Goal: Task Accomplishment & Management: Use online tool/utility

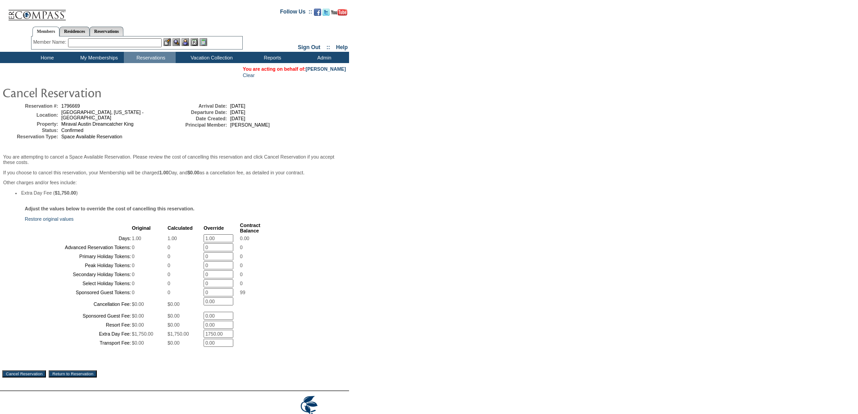
click at [223, 242] on input "1.00" at bounding box center [219, 238] width 30 height 8
click at [222, 242] on input "1.00" at bounding box center [219, 238] width 30 height 8
type input "0"
click at [379, 240] on form "Follow Us ::" at bounding box center [427, 219] width 855 height 434
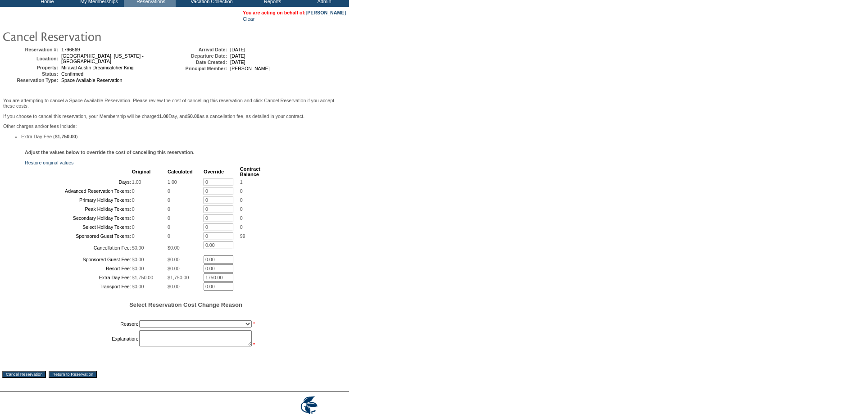
scroll to position [173, 0]
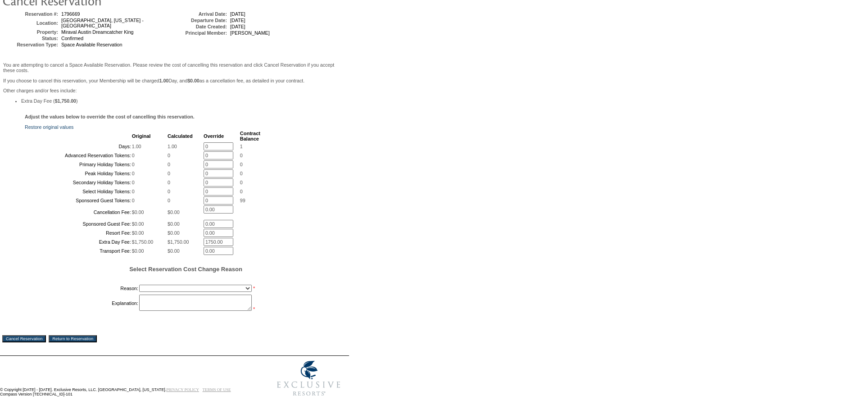
click at [249, 287] on select "Creating Continuous Stay Days Booked After Cancellation Experiential / Hotel / …" at bounding box center [195, 288] width 113 height 7
select select "1026"
click at [139, 285] on select "Creating Continuous Stay Days Booked After Cancellation Experiential / Hotel / …" at bounding box center [195, 288] width 113 height 7
click at [187, 301] on textarea at bounding box center [195, 303] width 113 height 16
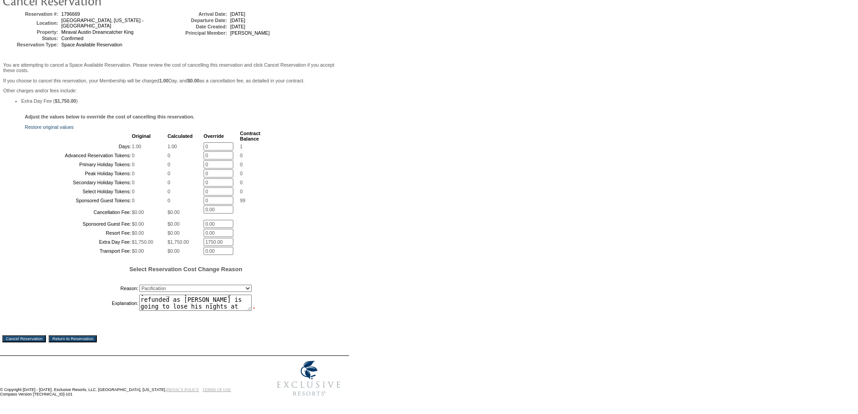
type textarea "guest of the member who was [PERSON_NAME] to visit had a family member pass awa…"
click at [29, 336] on input "Cancel Reservation" at bounding box center [24, 338] width 44 height 7
